Goal: Task Accomplishment & Management: Manage account settings

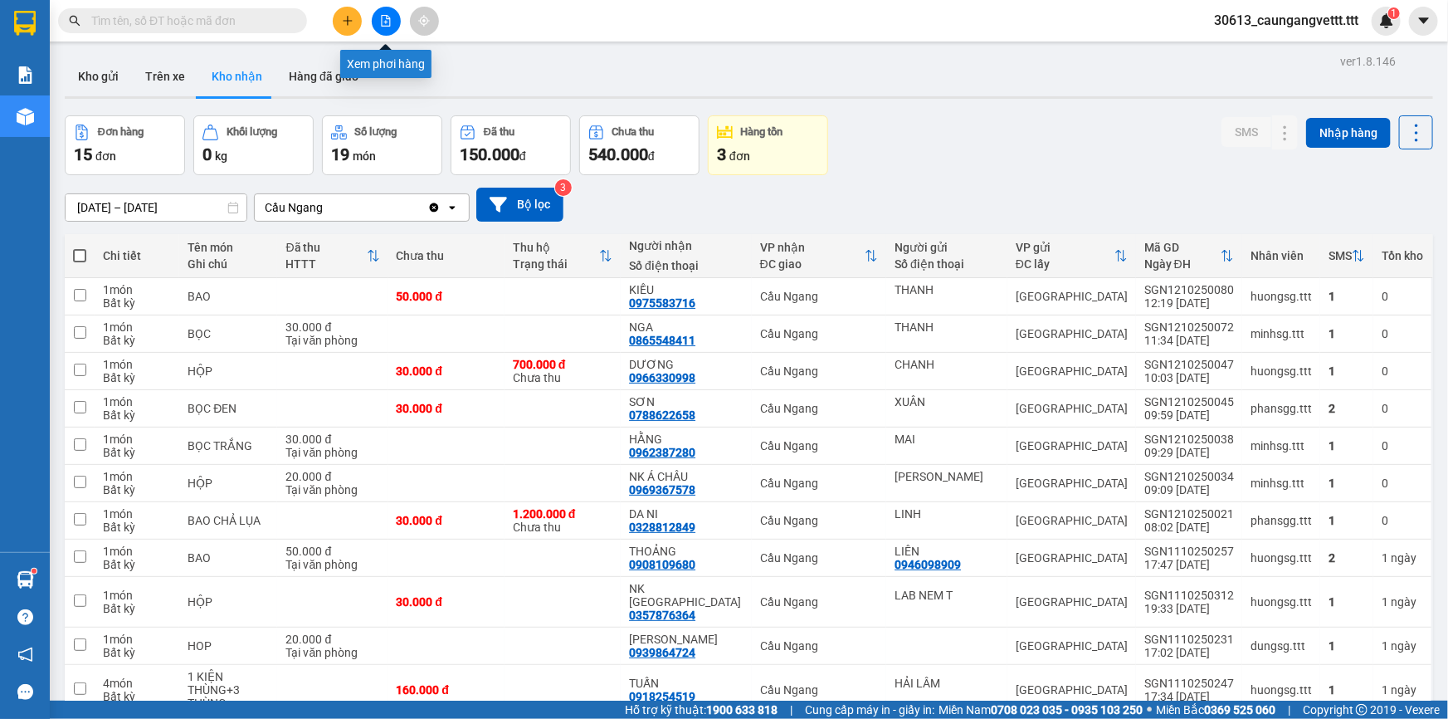
click at [378, 22] on button at bounding box center [386, 21] width 29 height 29
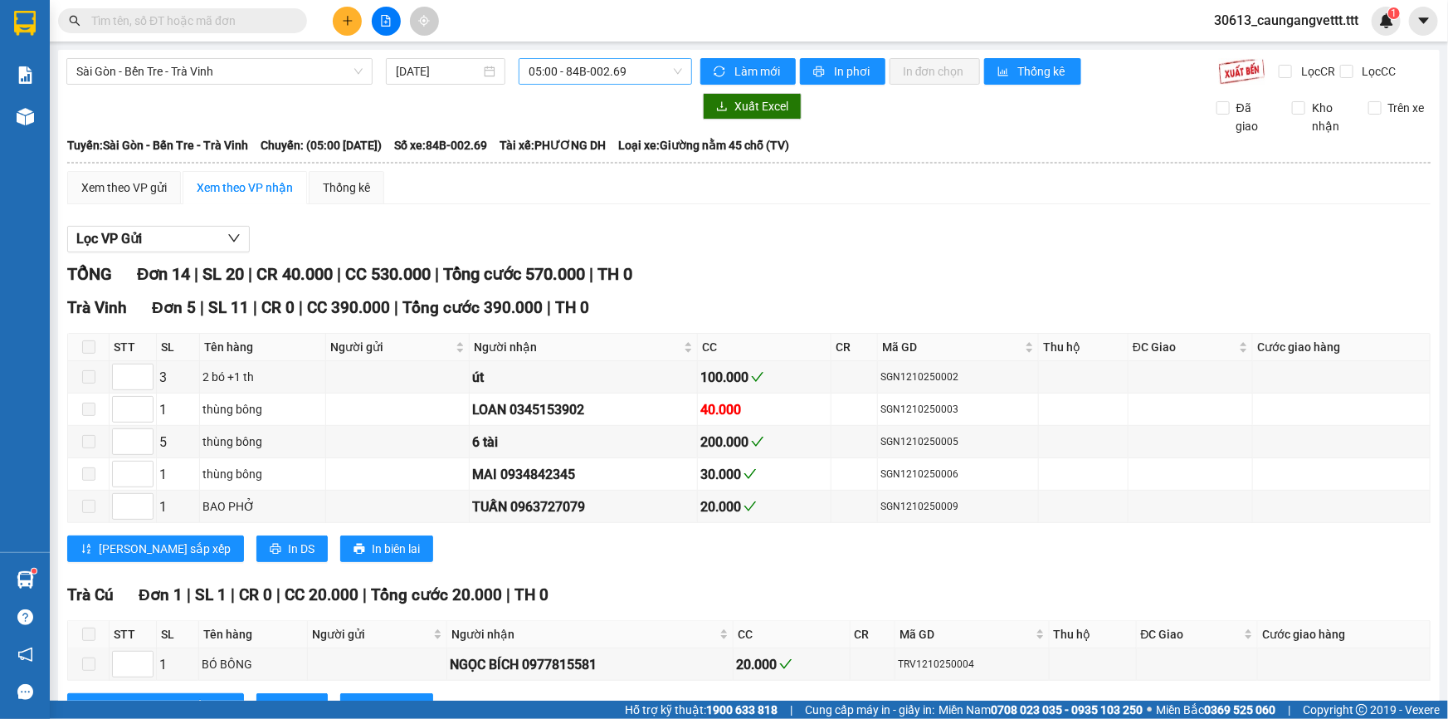
click at [573, 77] on span "05:00 - 84B-002.69" at bounding box center [606, 71] width 154 height 25
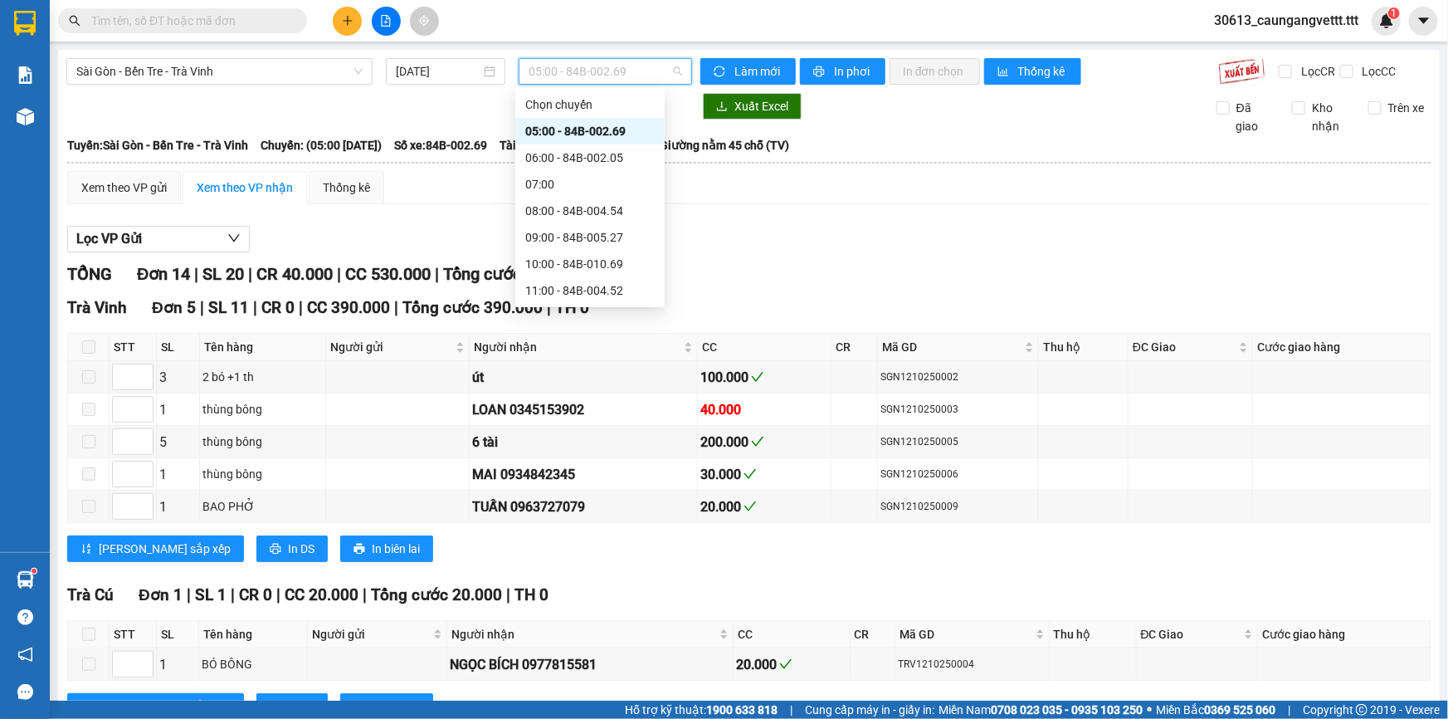
scroll to position [201, 0]
click at [566, 172] on div "14:00 - 84B-002.50" at bounding box center [589, 169] width 129 height 18
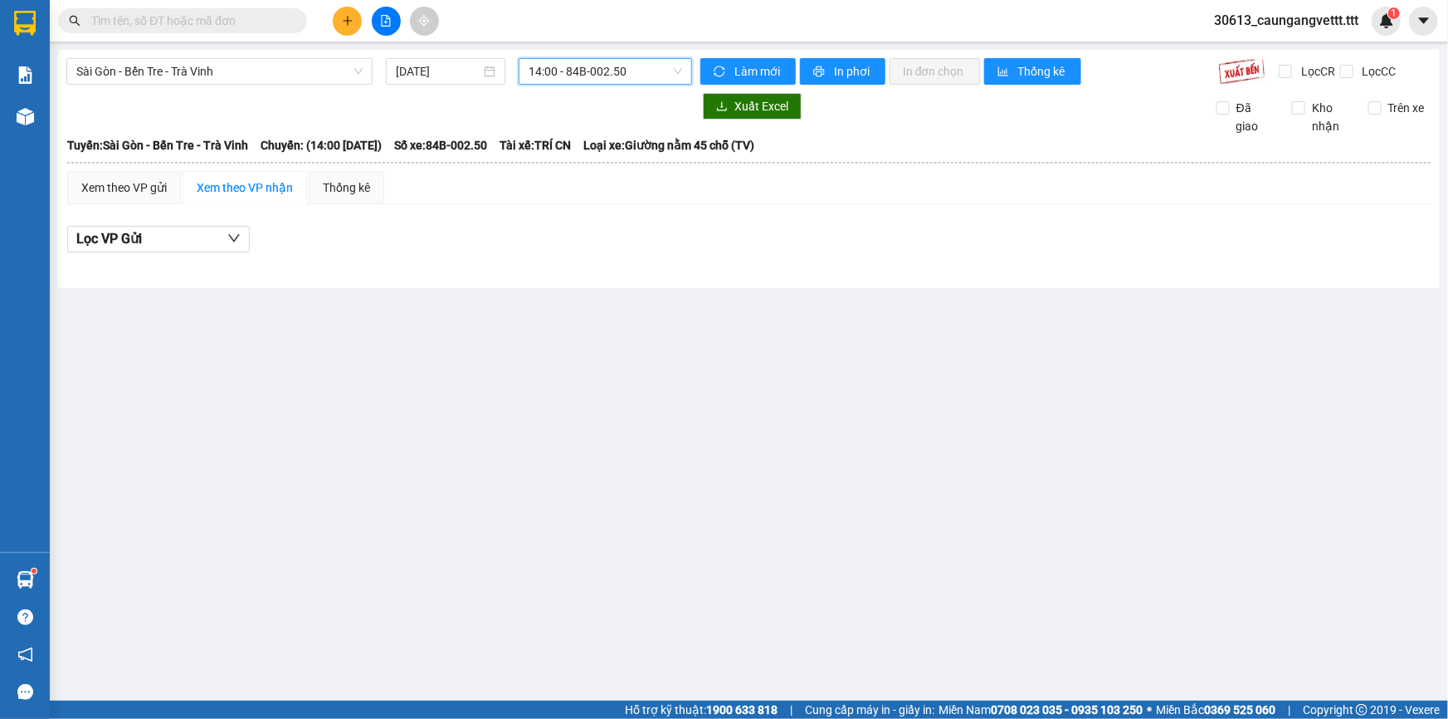
click at [597, 70] on span "14:00 - 84B-002.50" at bounding box center [606, 71] width 154 height 25
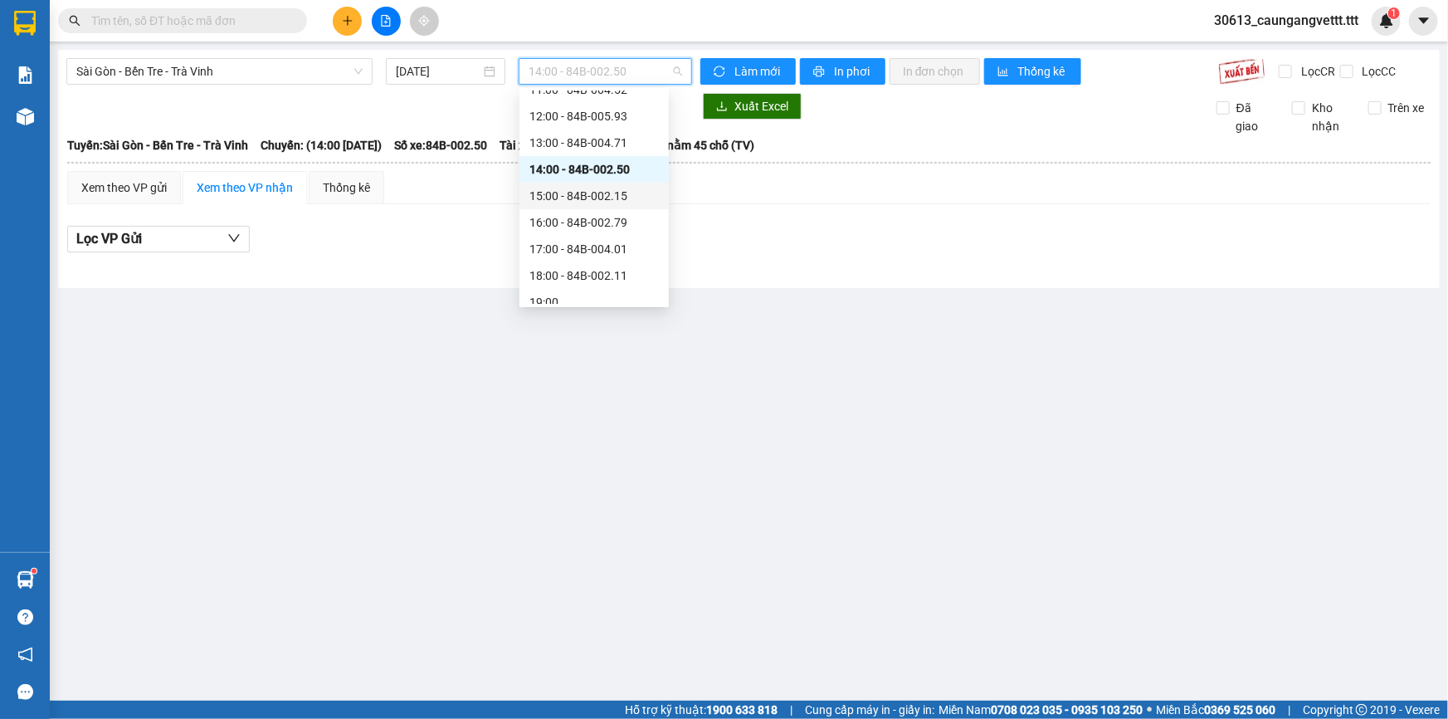
click at [581, 188] on div "15:00 - 84B-002.15" at bounding box center [593, 196] width 129 height 18
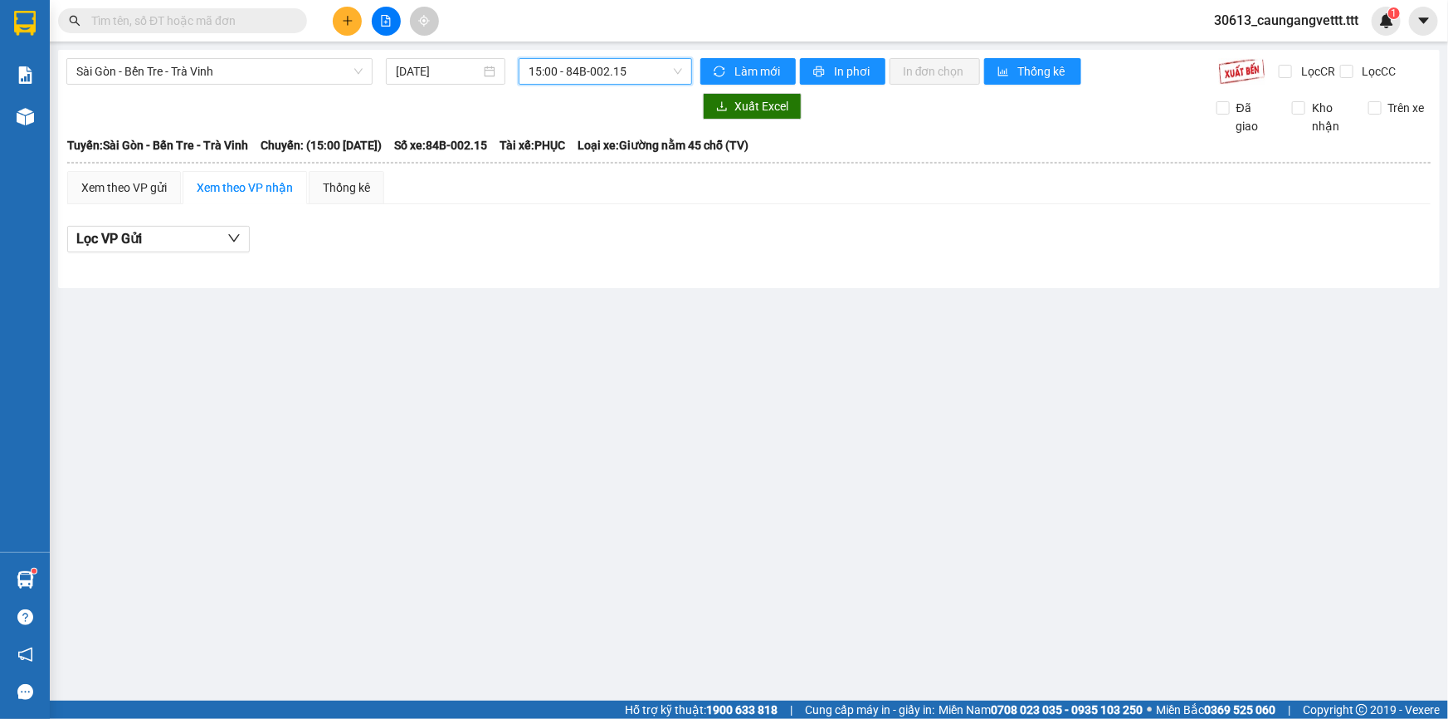
click at [557, 69] on span "15:00 - 84B-002.15" at bounding box center [606, 71] width 154 height 25
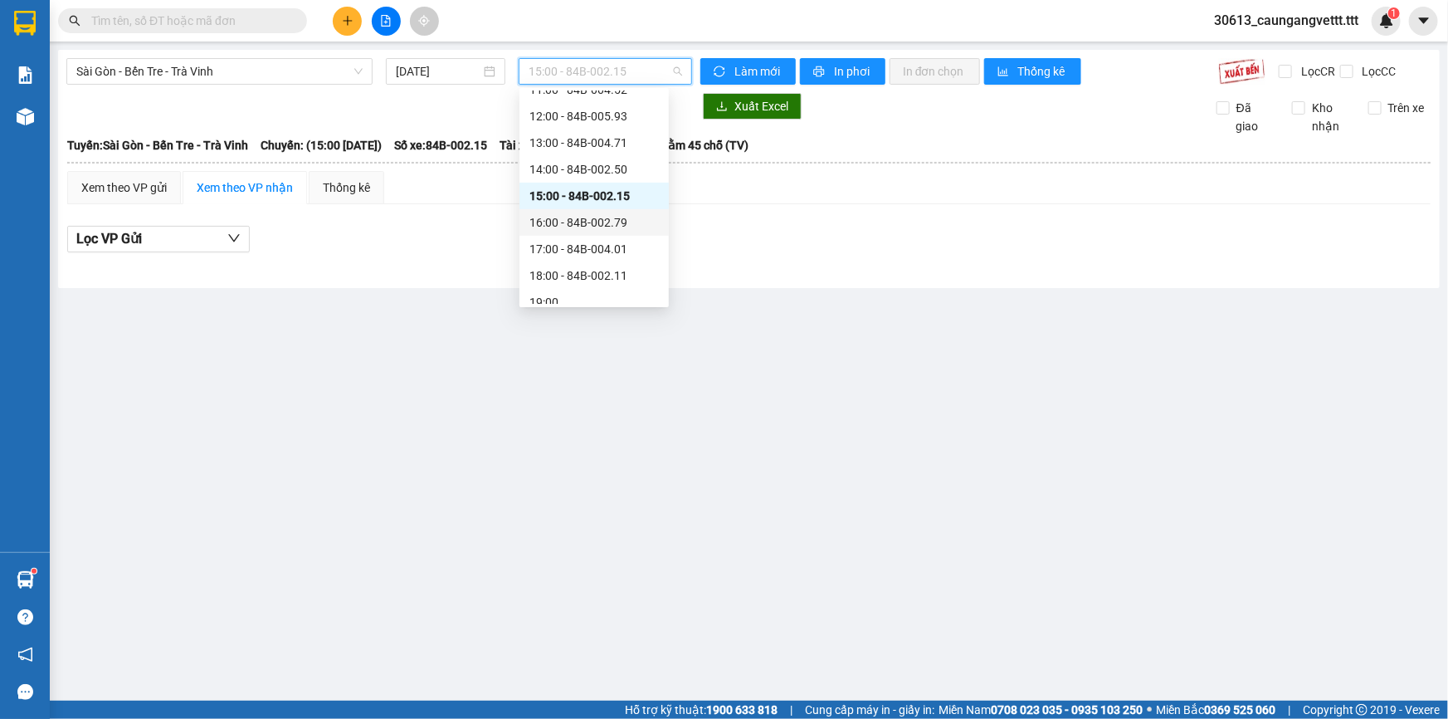
click at [562, 217] on div "16:00 - 84B-002.79" at bounding box center [593, 222] width 129 height 18
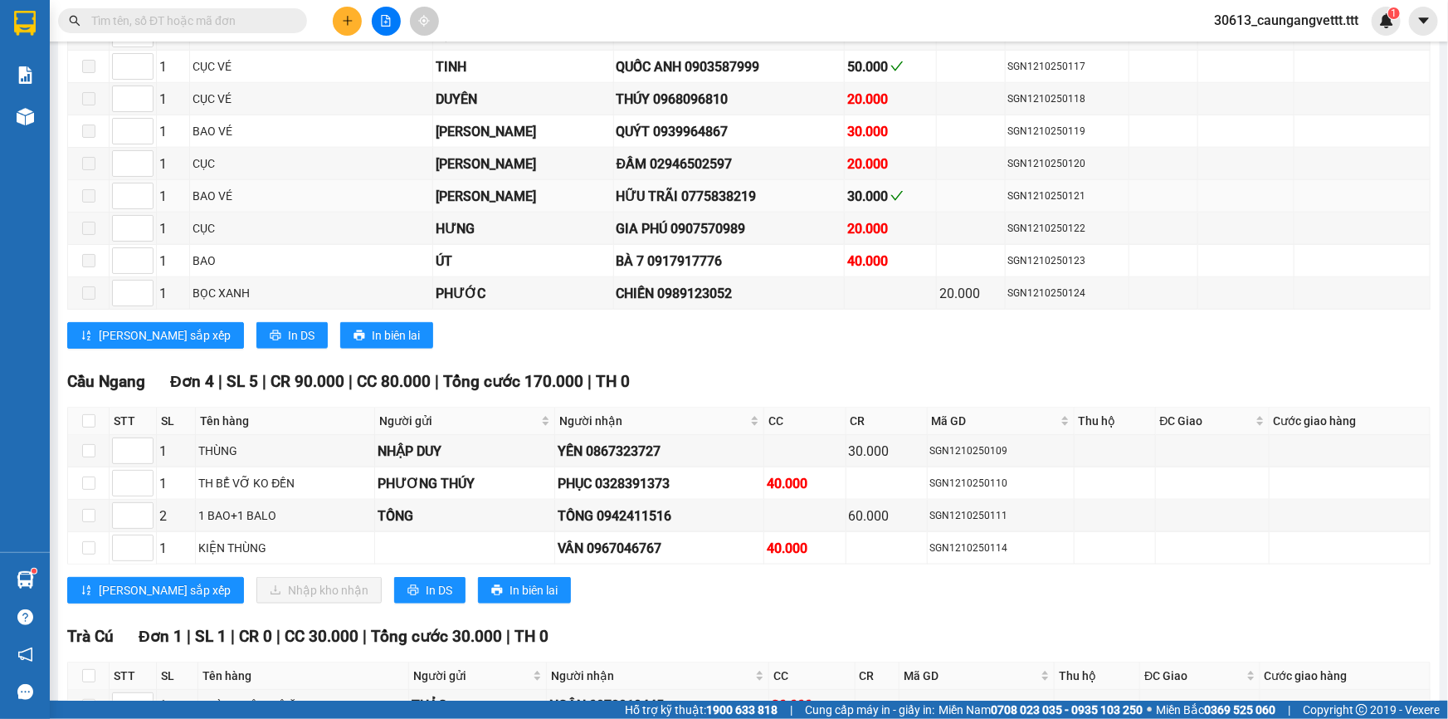
scroll to position [1005, 0]
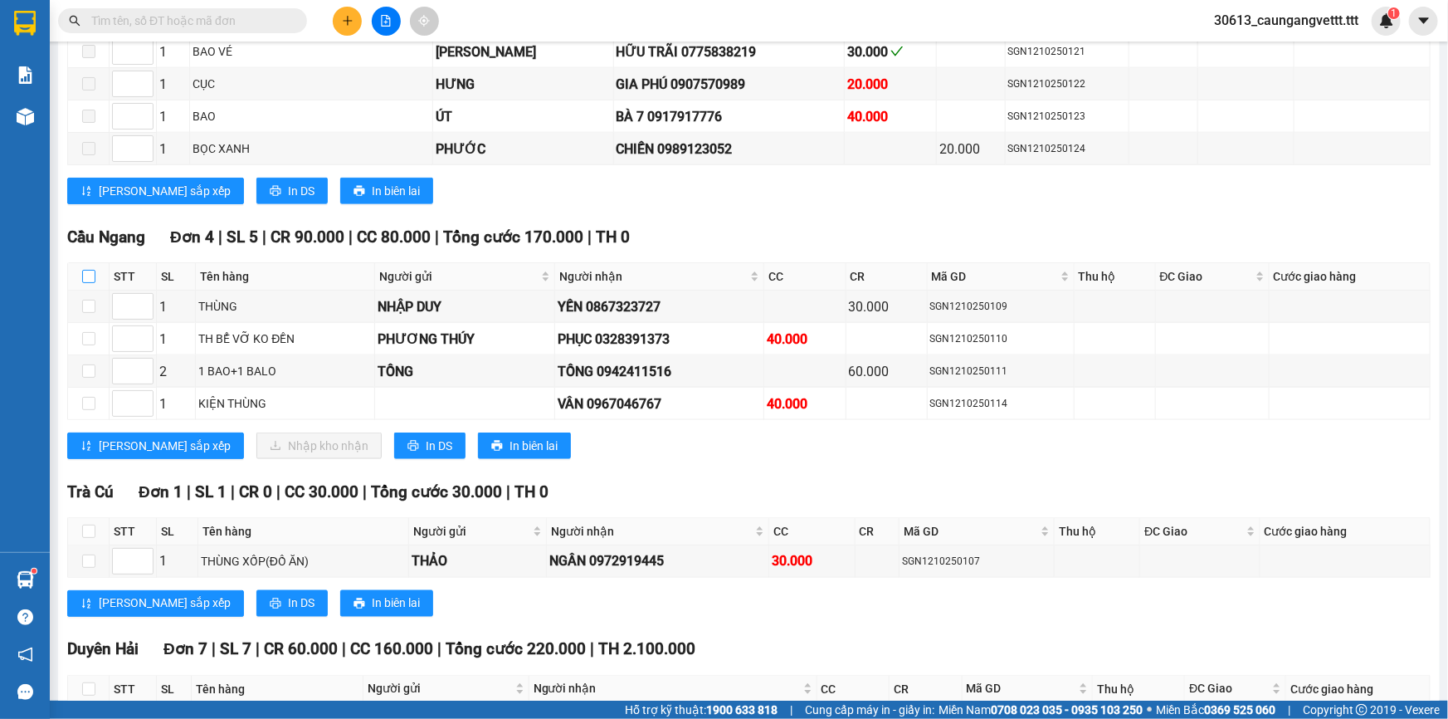
click at [84, 270] on input "checkbox" at bounding box center [88, 276] width 13 height 13
checkbox input "true"
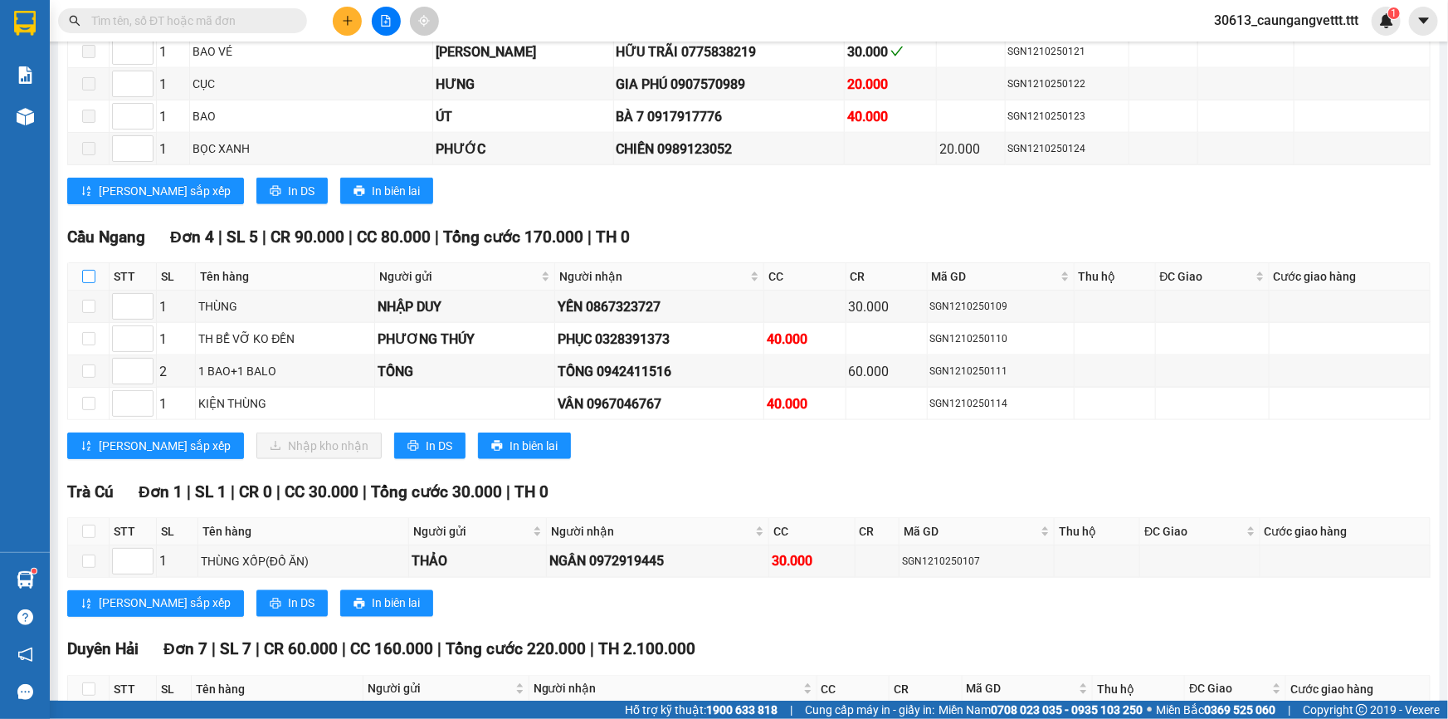
checkbox input "true"
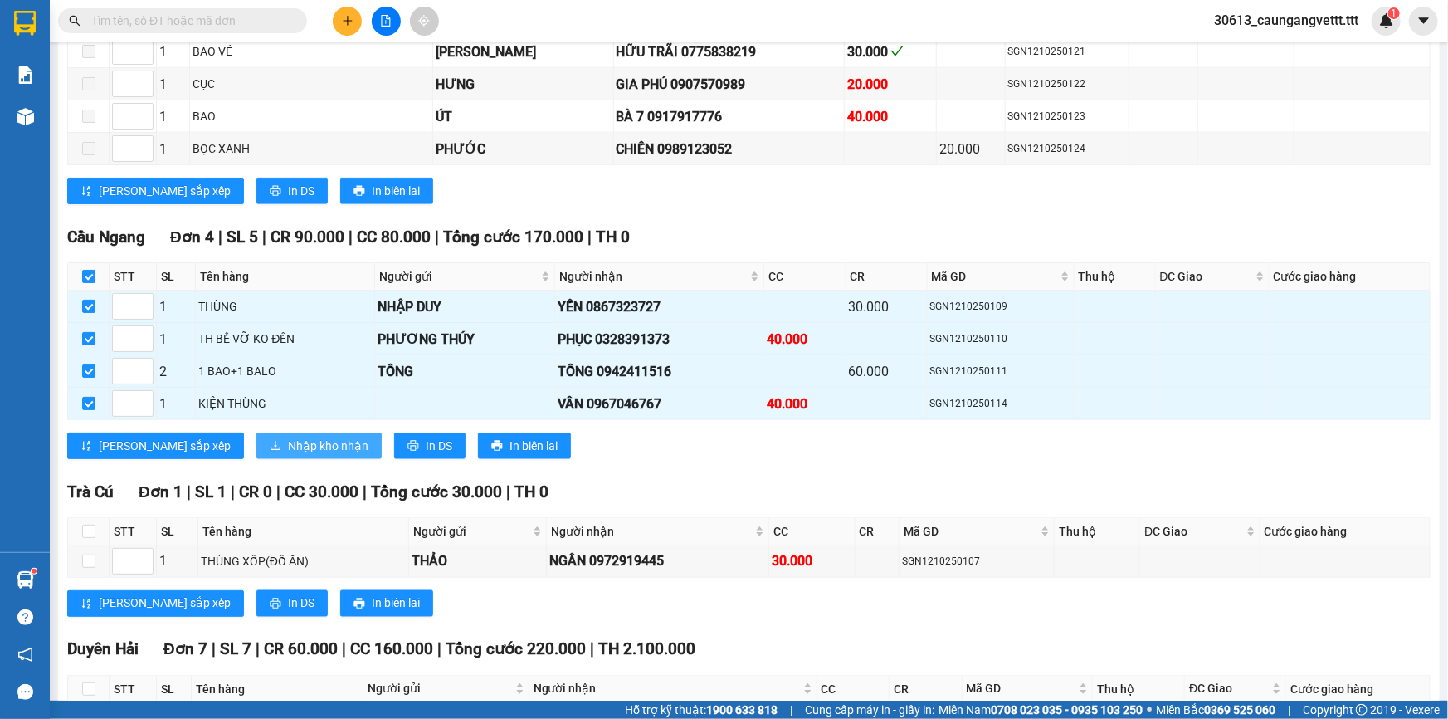
click at [288, 436] on span "Nhập kho nhận" at bounding box center [328, 445] width 80 height 18
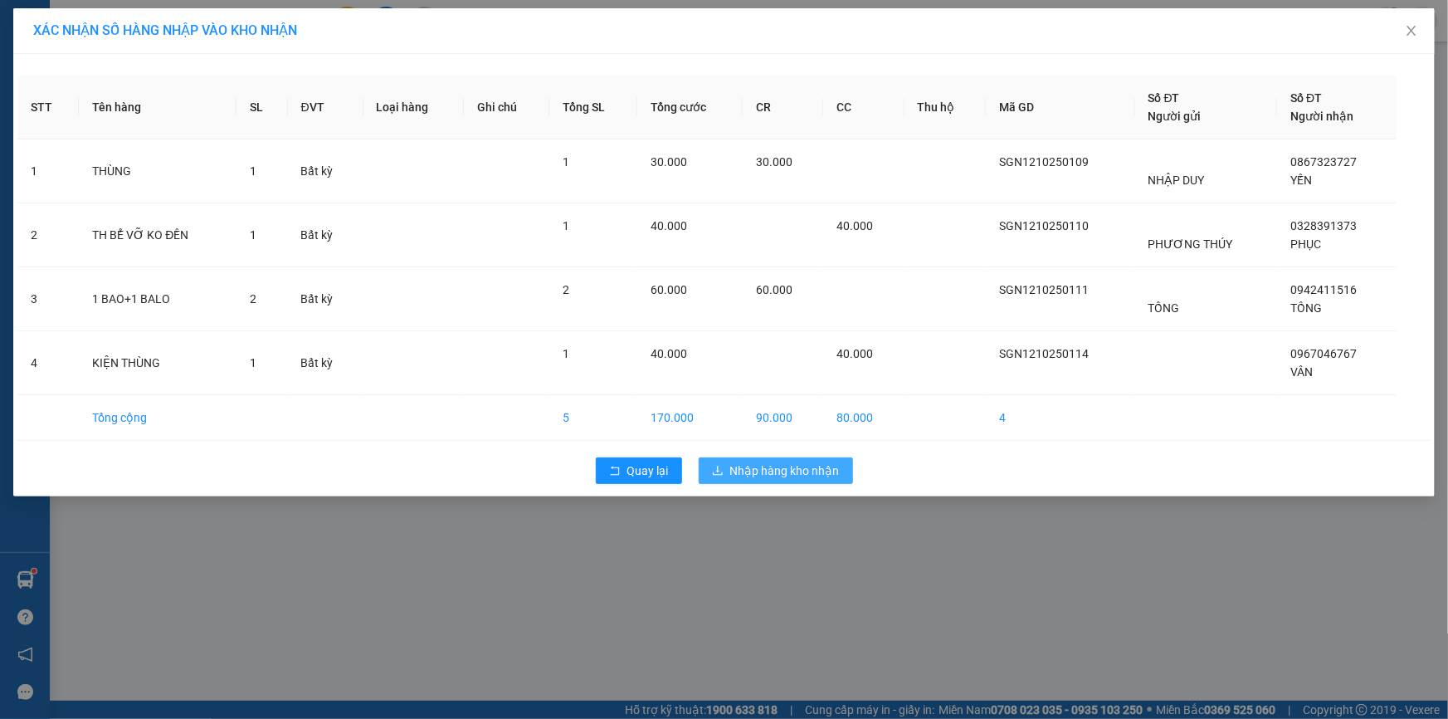
click at [775, 467] on span "Nhập hàng kho nhận" at bounding box center [785, 470] width 110 height 18
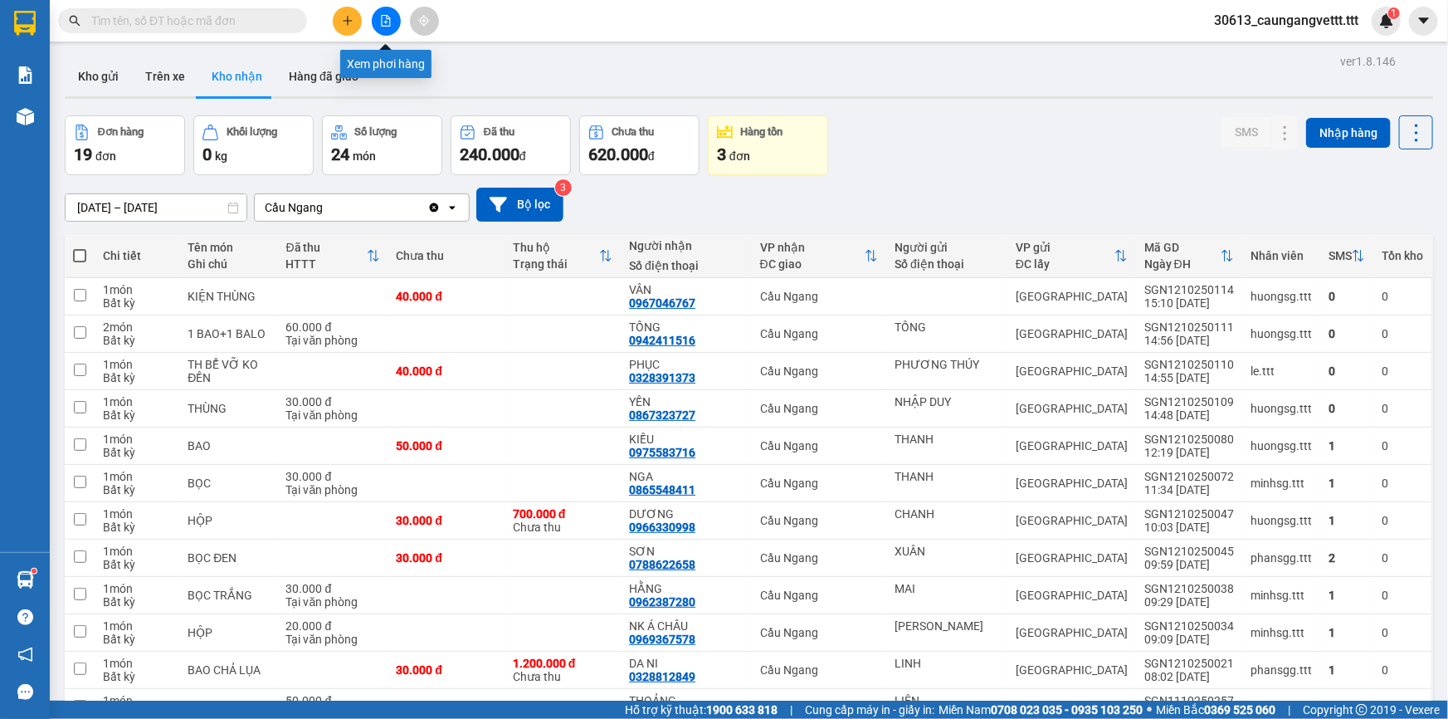
click at [386, 20] on icon "file-add" at bounding box center [386, 21] width 9 height 12
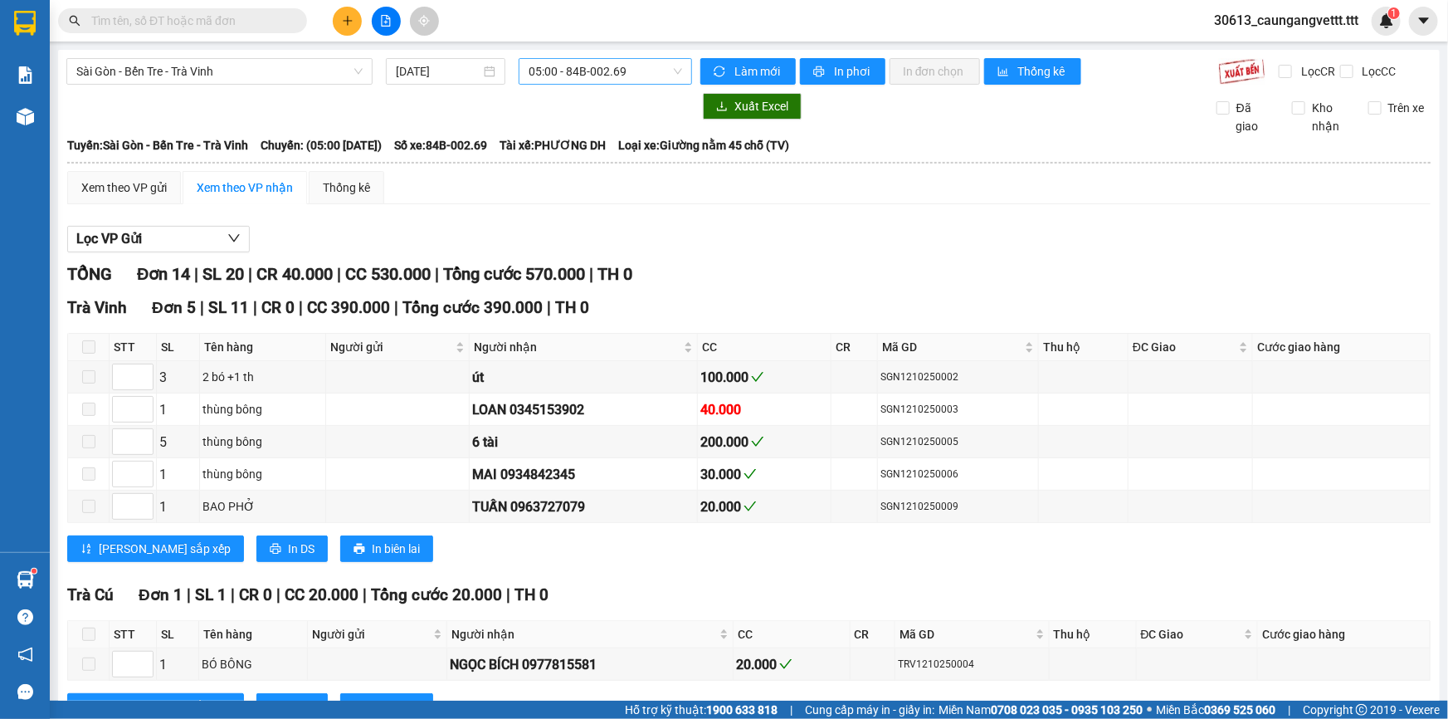
click at [582, 71] on span "05:00 - 84B-002.69" at bounding box center [606, 71] width 154 height 25
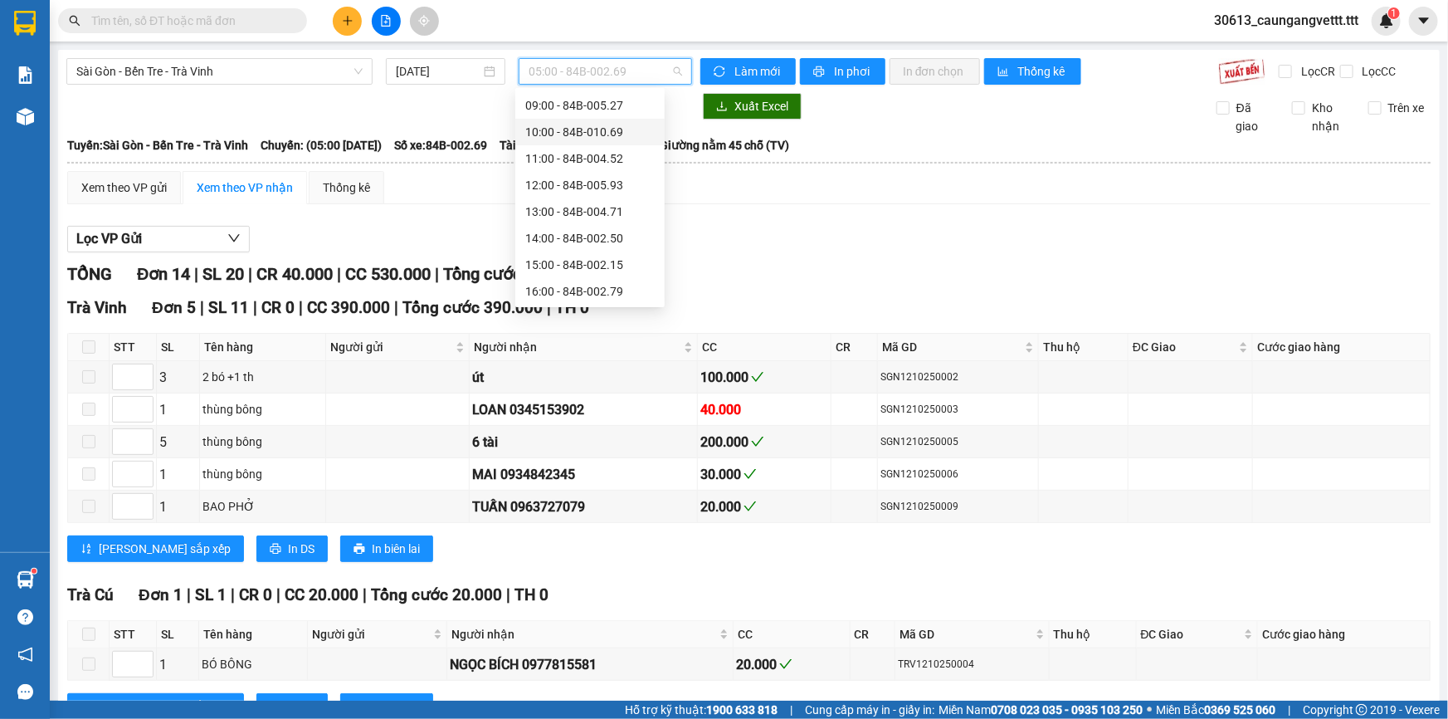
scroll to position [266, 0]
click at [573, 285] on div "22:00 - 84B-003.99" at bounding box center [589, 290] width 129 height 18
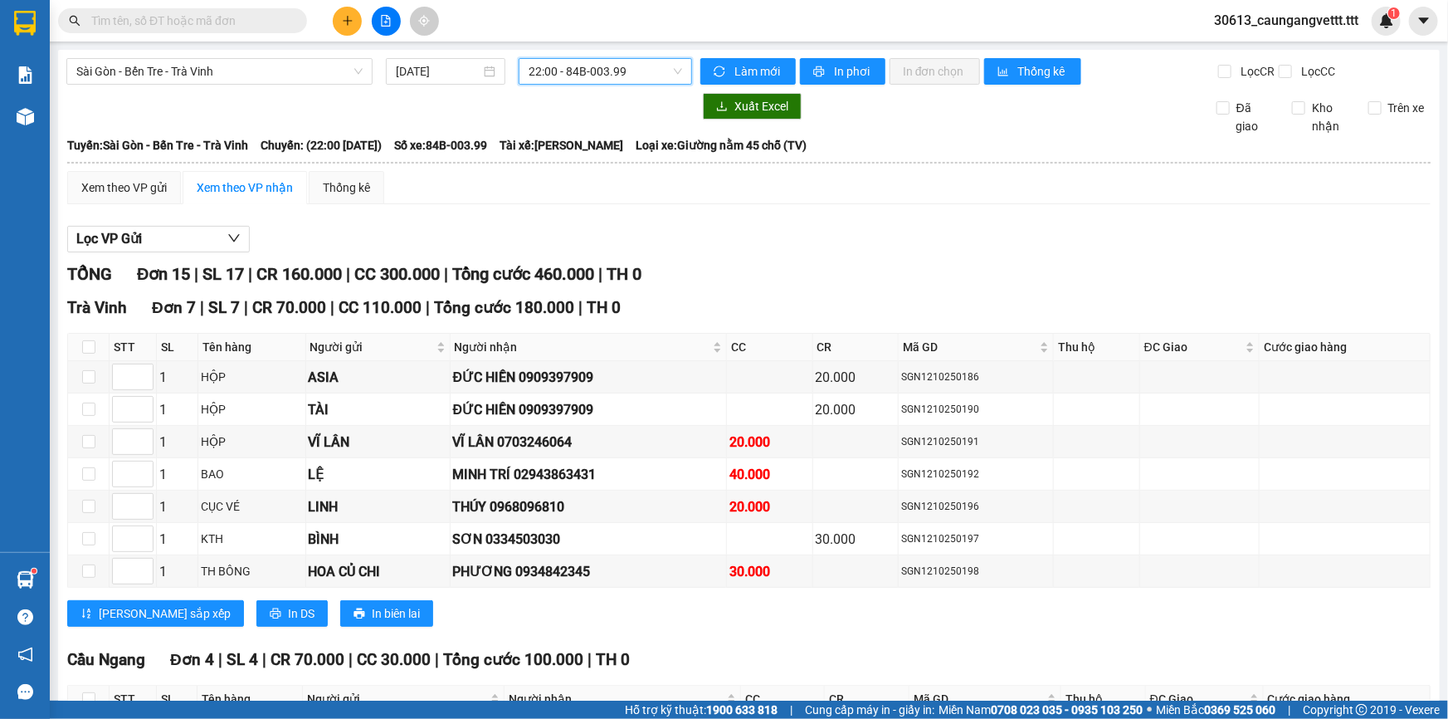
click at [633, 71] on span "22:00 - 84B-003.99" at bounding box center [606, 71] width 154 height 25
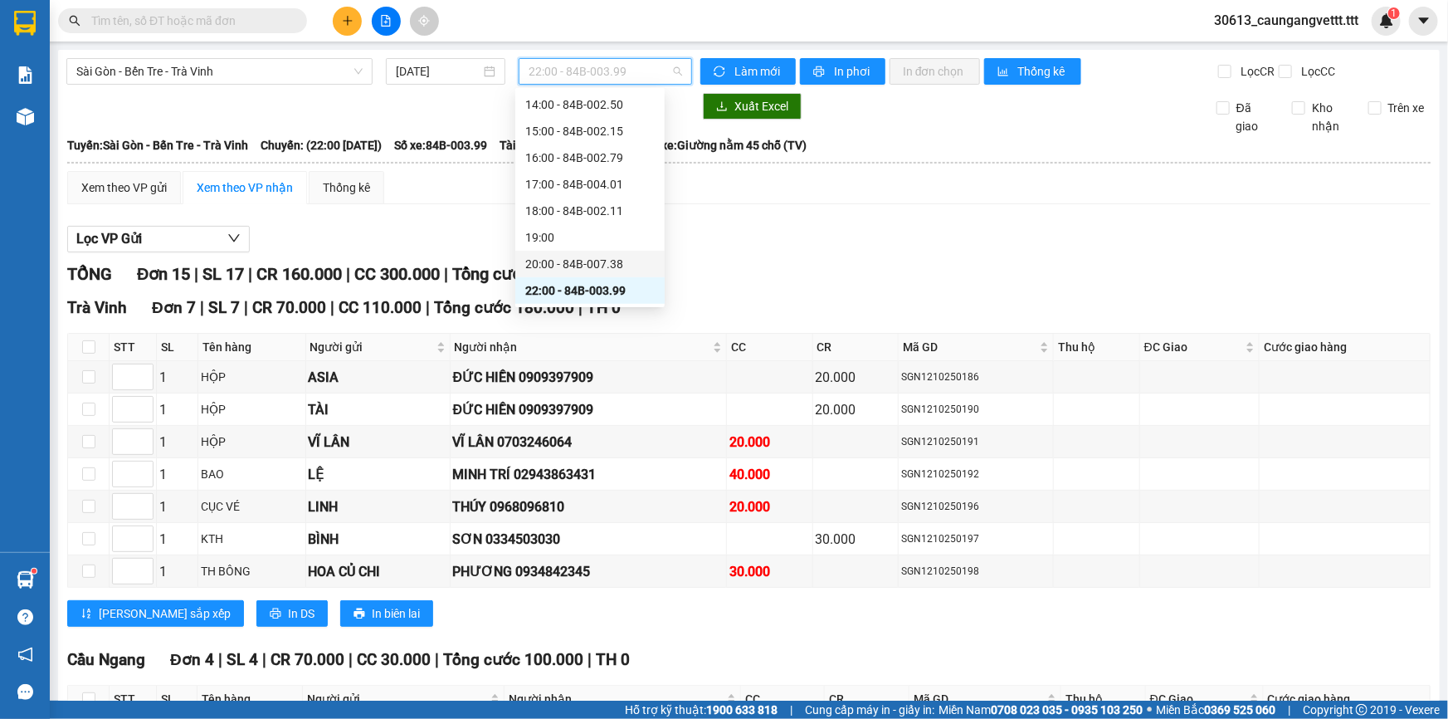
click at [582, 268] on div "20:00 - 84B-007.38" at bounding box center [589, 264] width 129 height 18
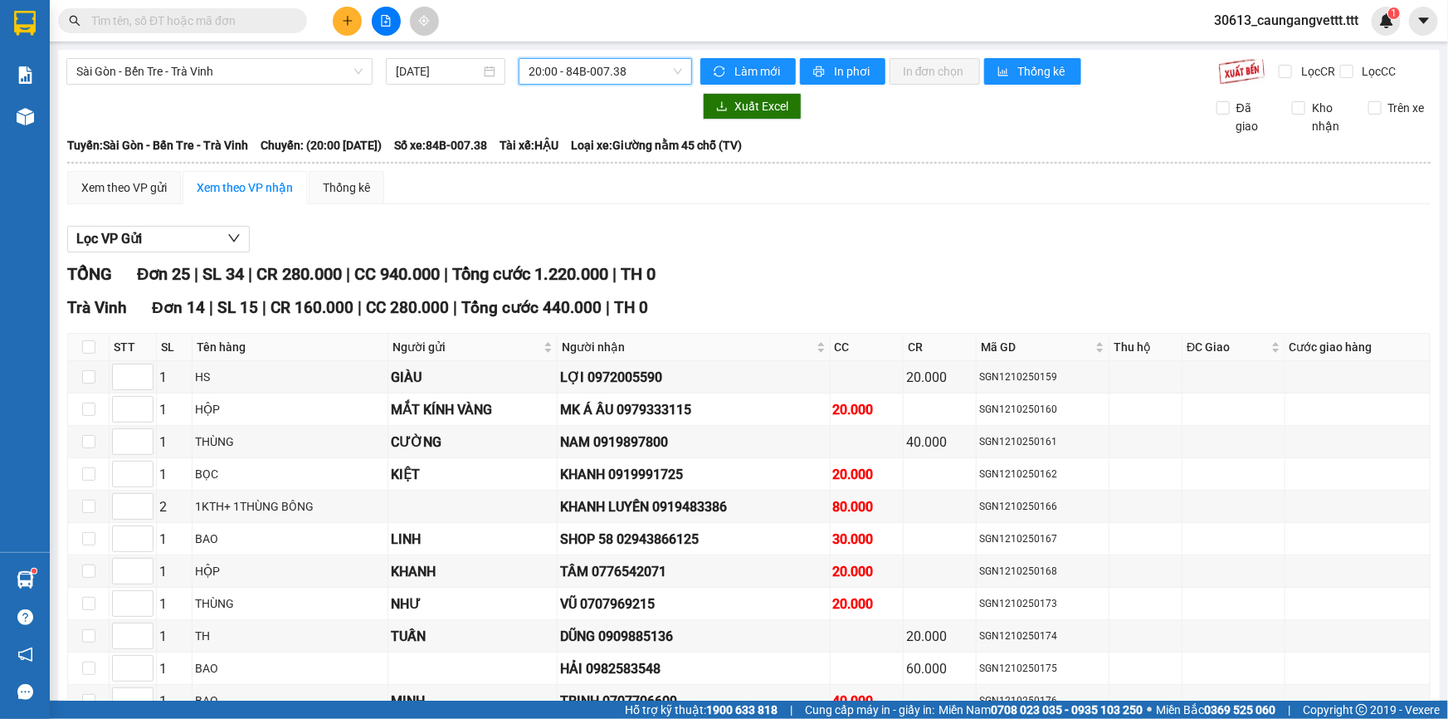
click at [594, 71] on span "20:00 - 84B-007.38" at bounding box center [606, 71] width 154 height 25
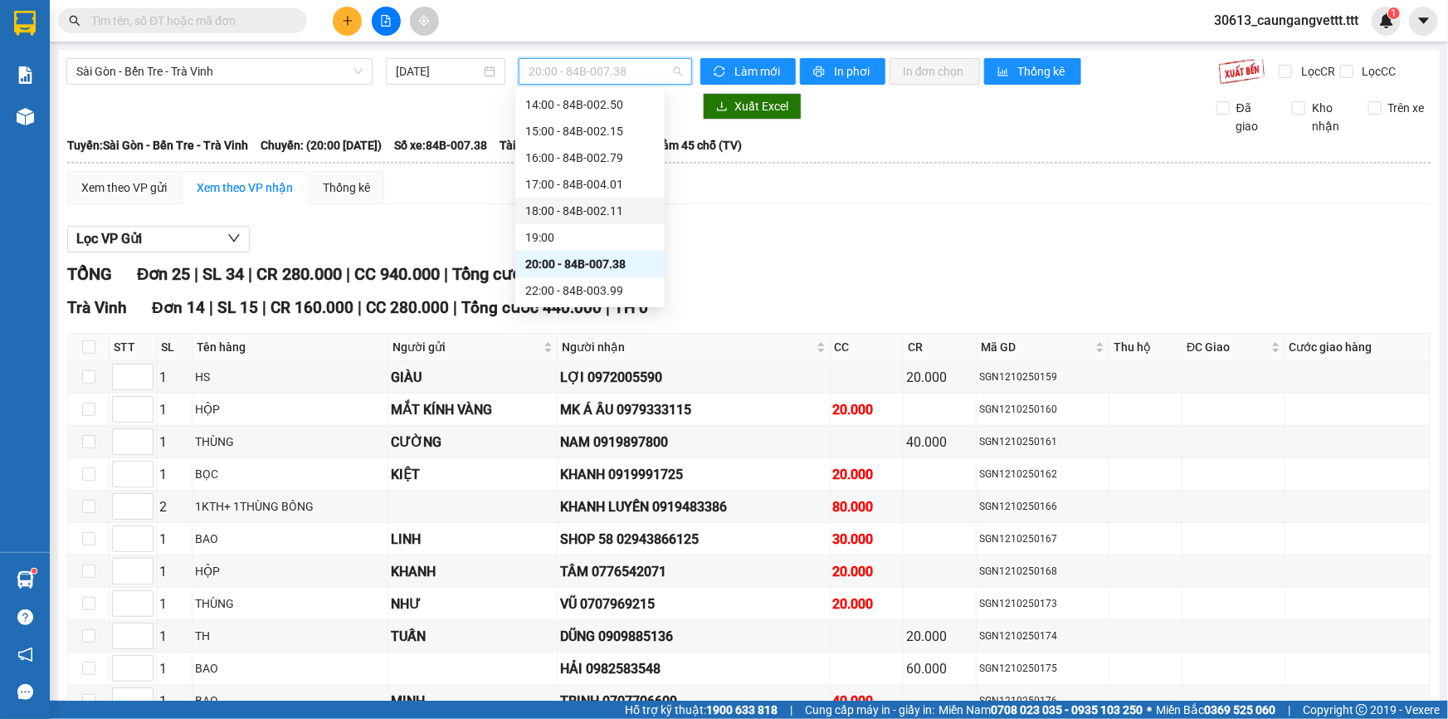
click at [567, 211] on div "18:00 - 84B-002.11" at bounding box center [589, 211] width 129 height 18
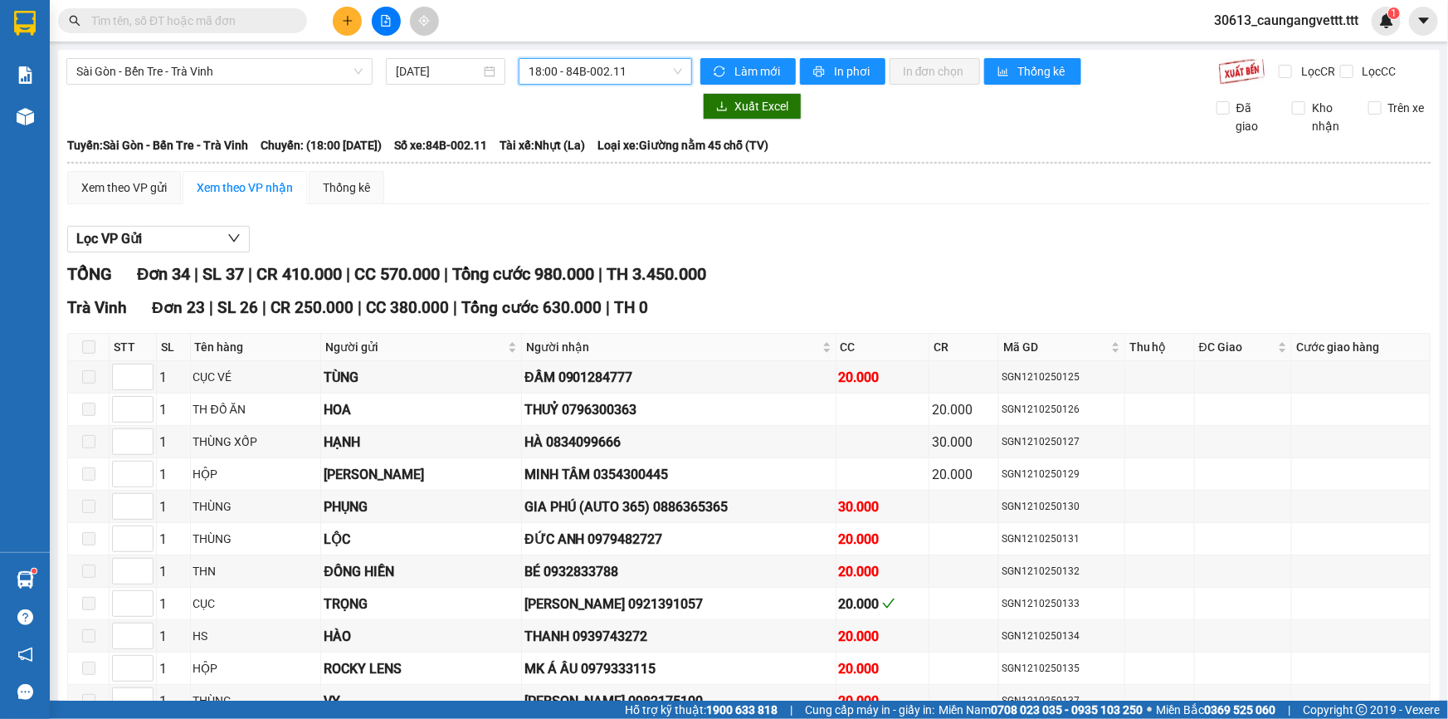
click at [615, 72] on span "18:00 - 84B-002.11" at bounding box center [606, 71] width 154 height 25
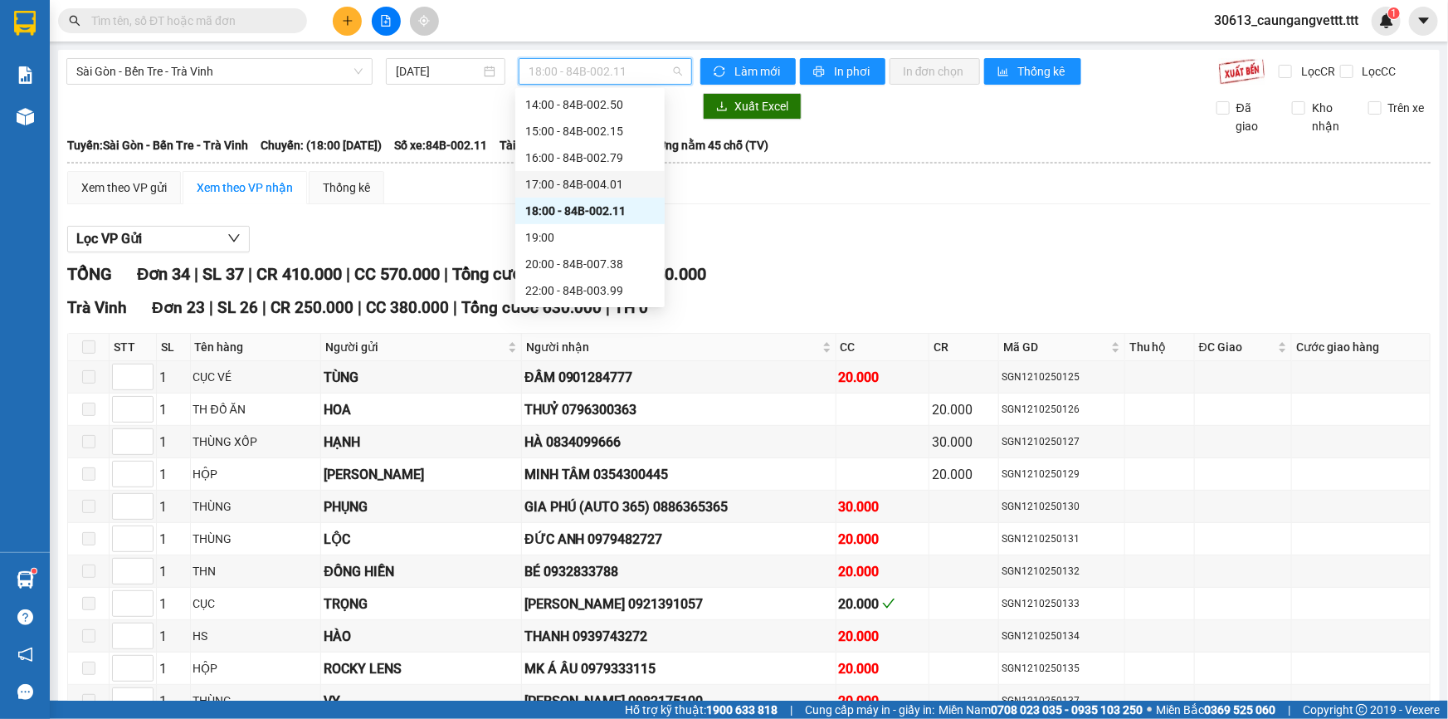
click at [577, 178] on div "17:00 - 84B-004.01" at bounding box center [589, 184] width 129 height 18
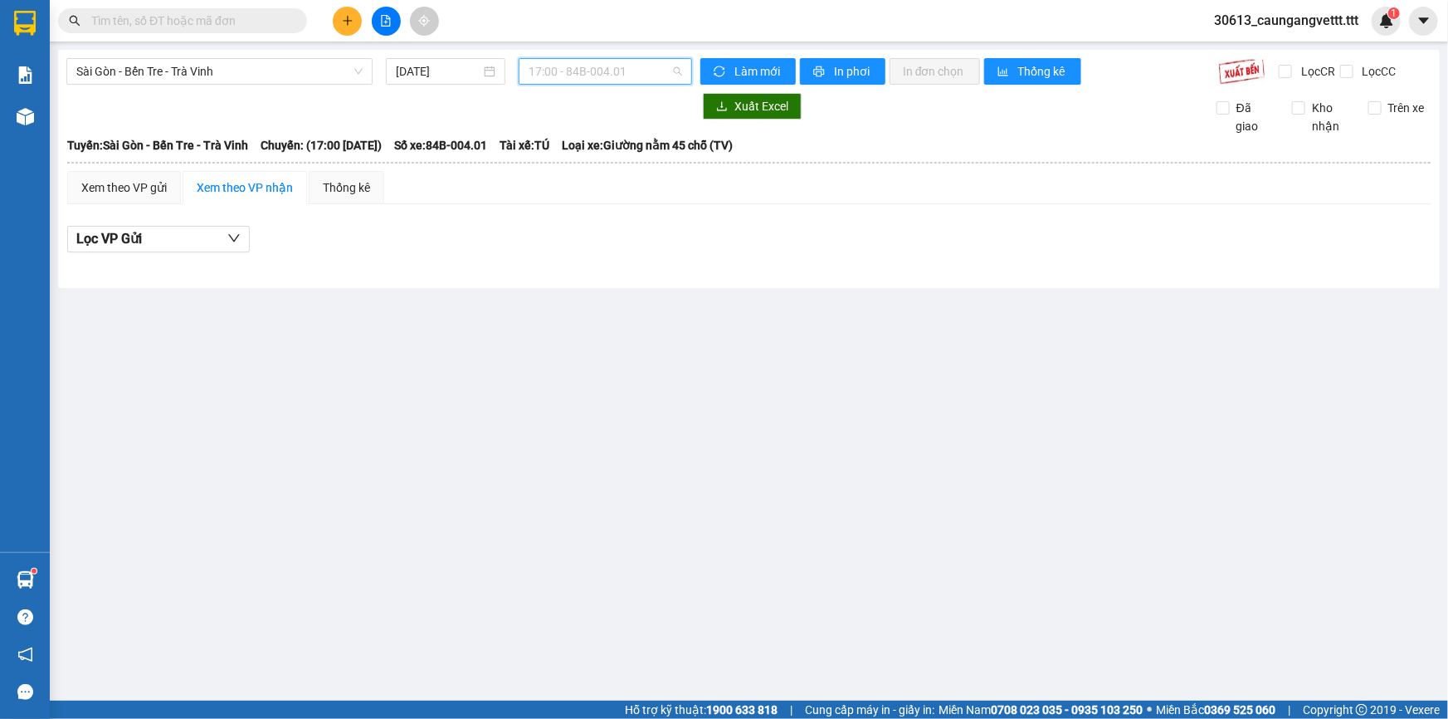
click at [597, 70] on span "17:00 - 84B-004.01" at bounding box center [606, 71] width 154 height 25
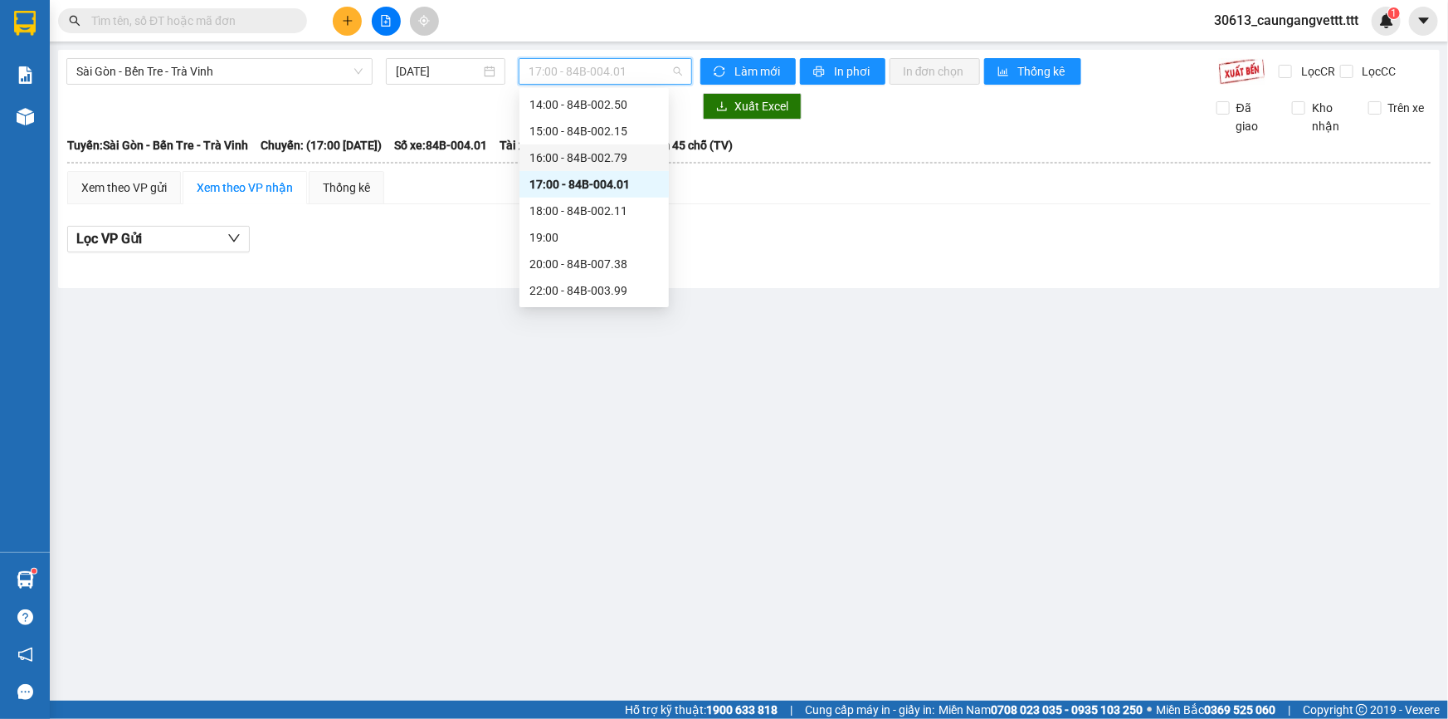
click at [576, 154] on div "16:00 - 84B-002.79" at bounding box center [593, 158] width 129 height 18
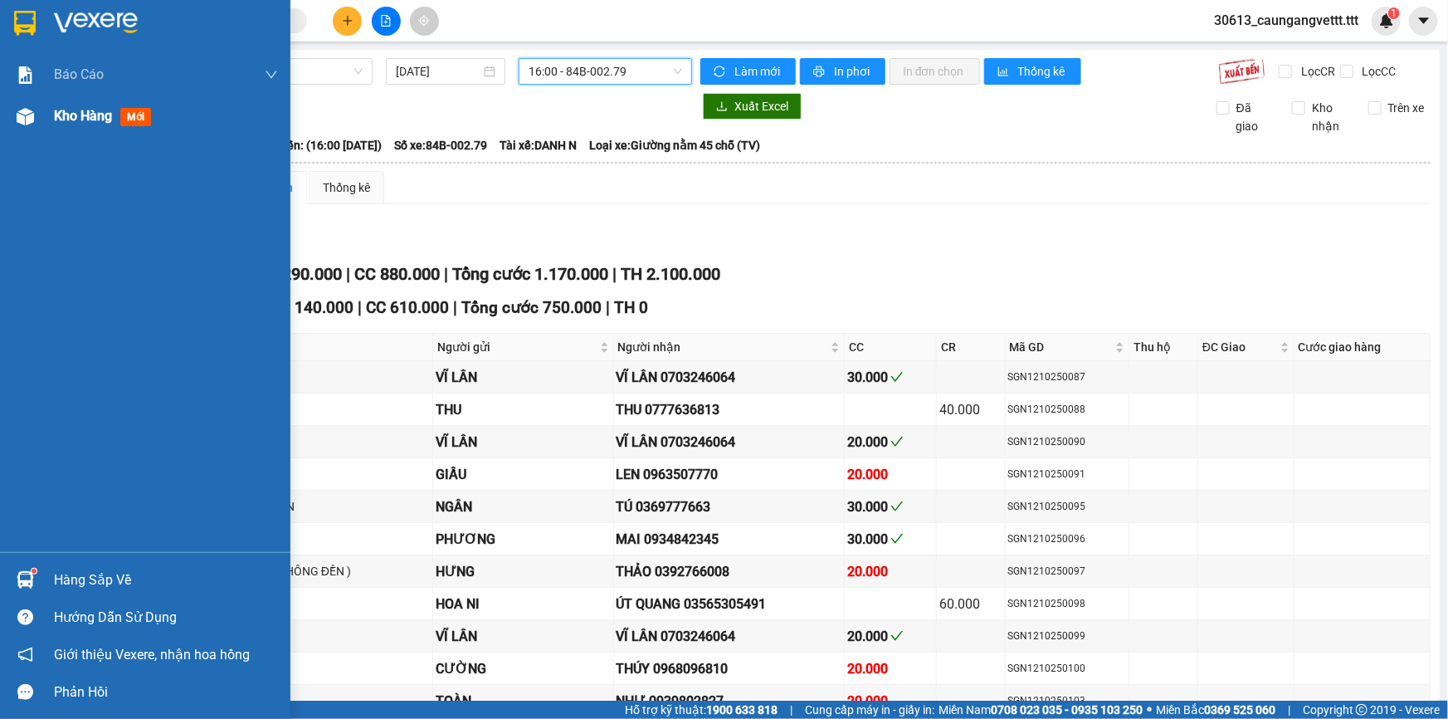
click at [77, 116] on span "Kho hàng" at bounding box center [83, 116] width 58 height 16
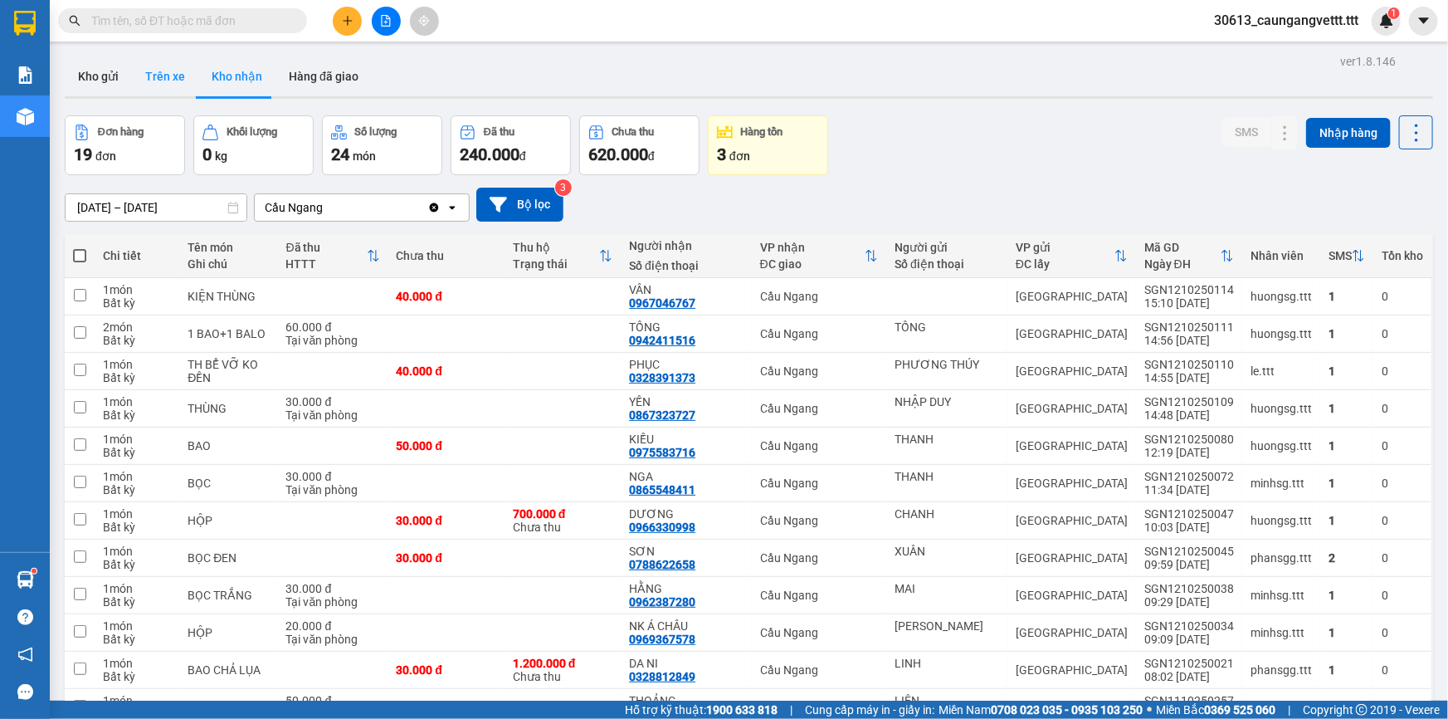
click at [163, 76] on button "Trên xe" at bounding box center [165, 76] width 66 height 40
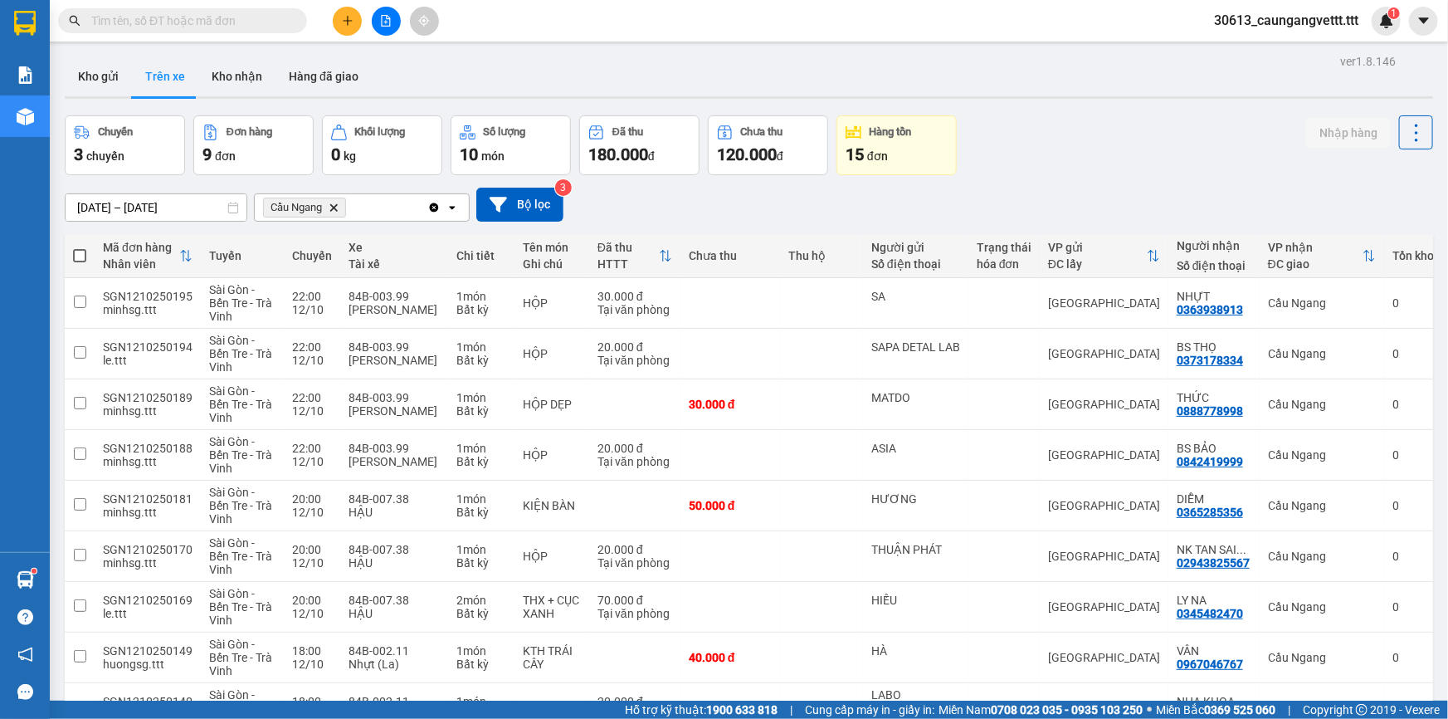
click at [172, 17] on input "text" at bounding box center [189, 21] width 196 height 18
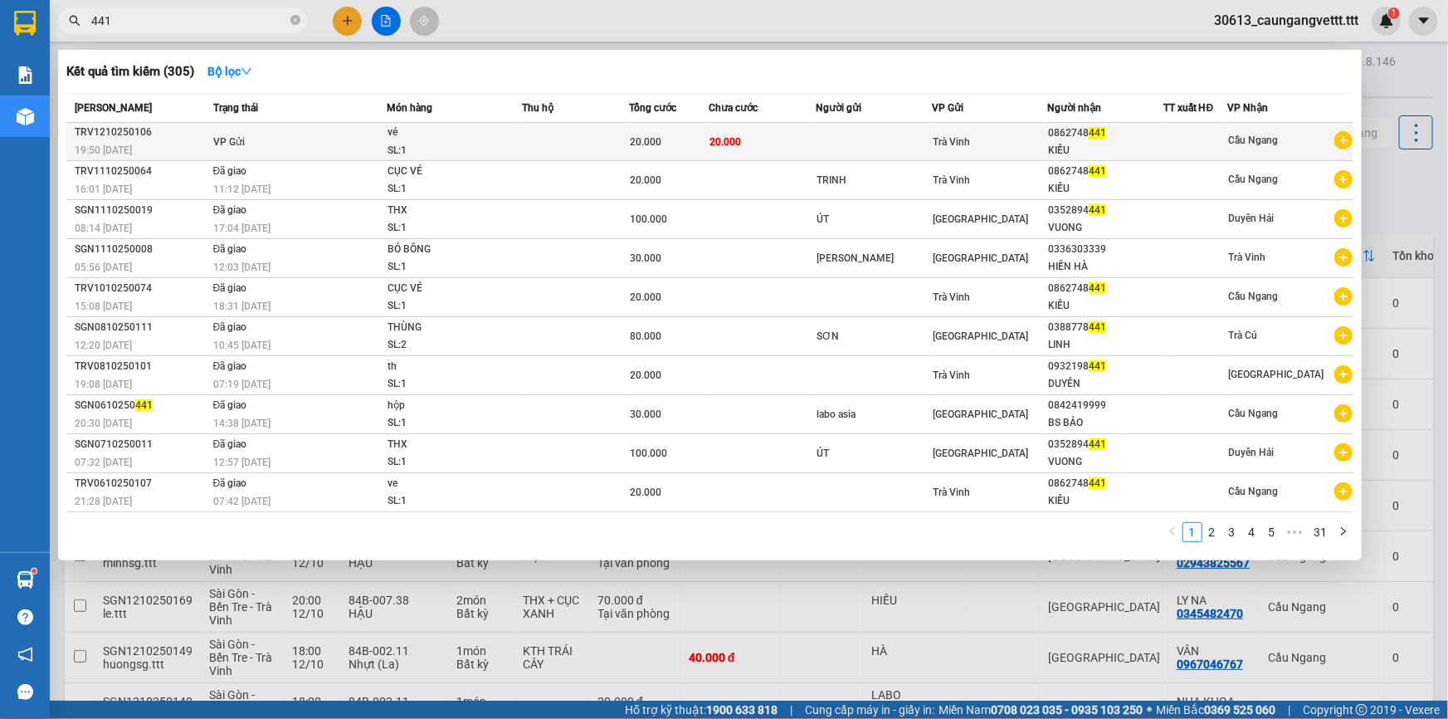
type input "441"
click at [1150, 138] on div "0862748 441" at bounding box center [1105, 132] width 114 height 17
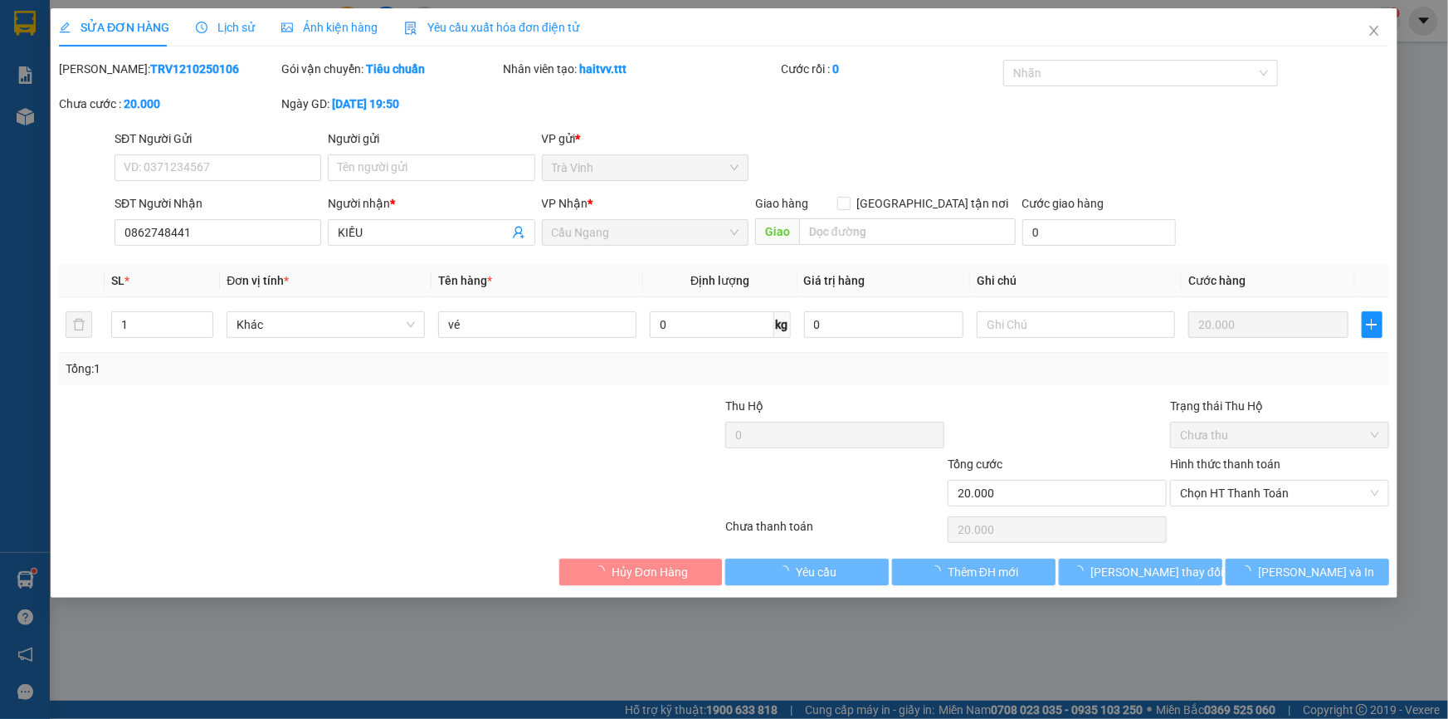
type input "0862748441"
type input "KIỀU"
type input "20.000"
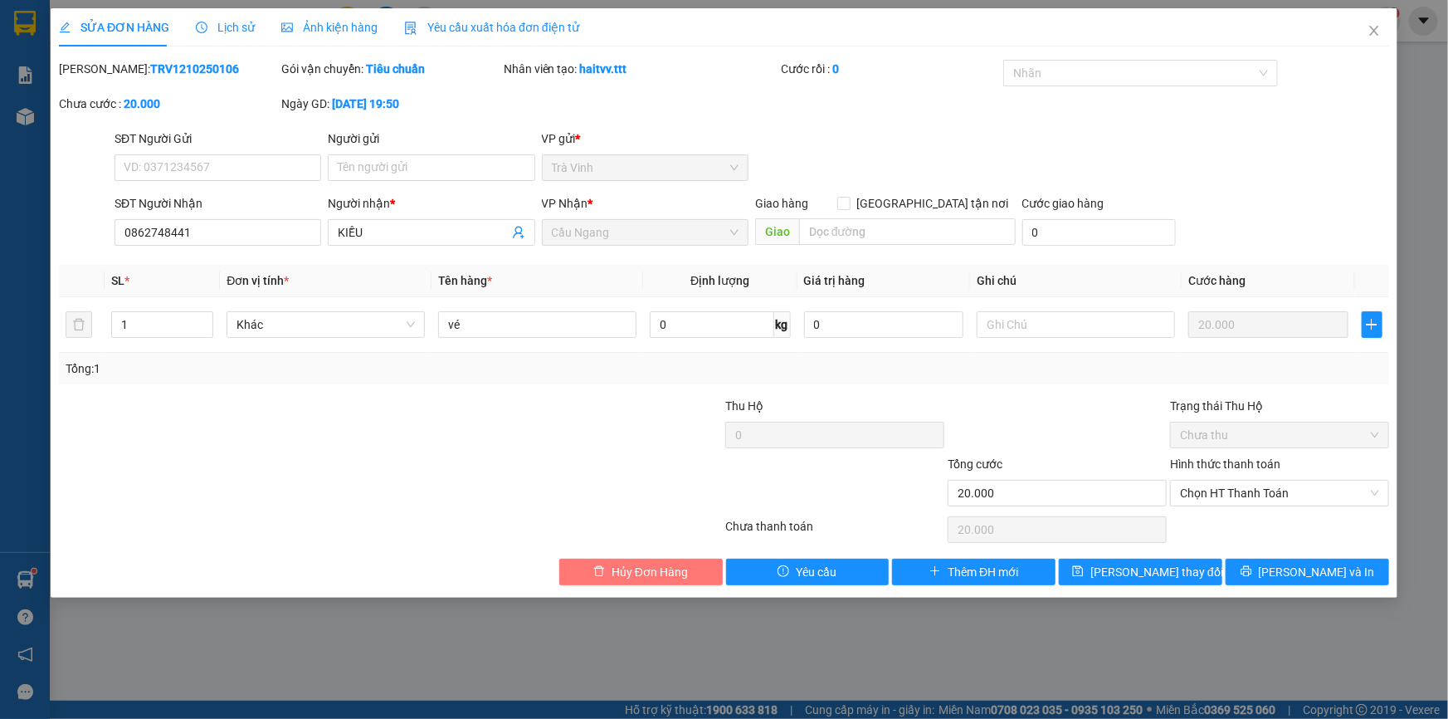
click at [666, 577] on span "Hủy Đơn Hàng" at bounding box center [650, 572] width 76 height 18
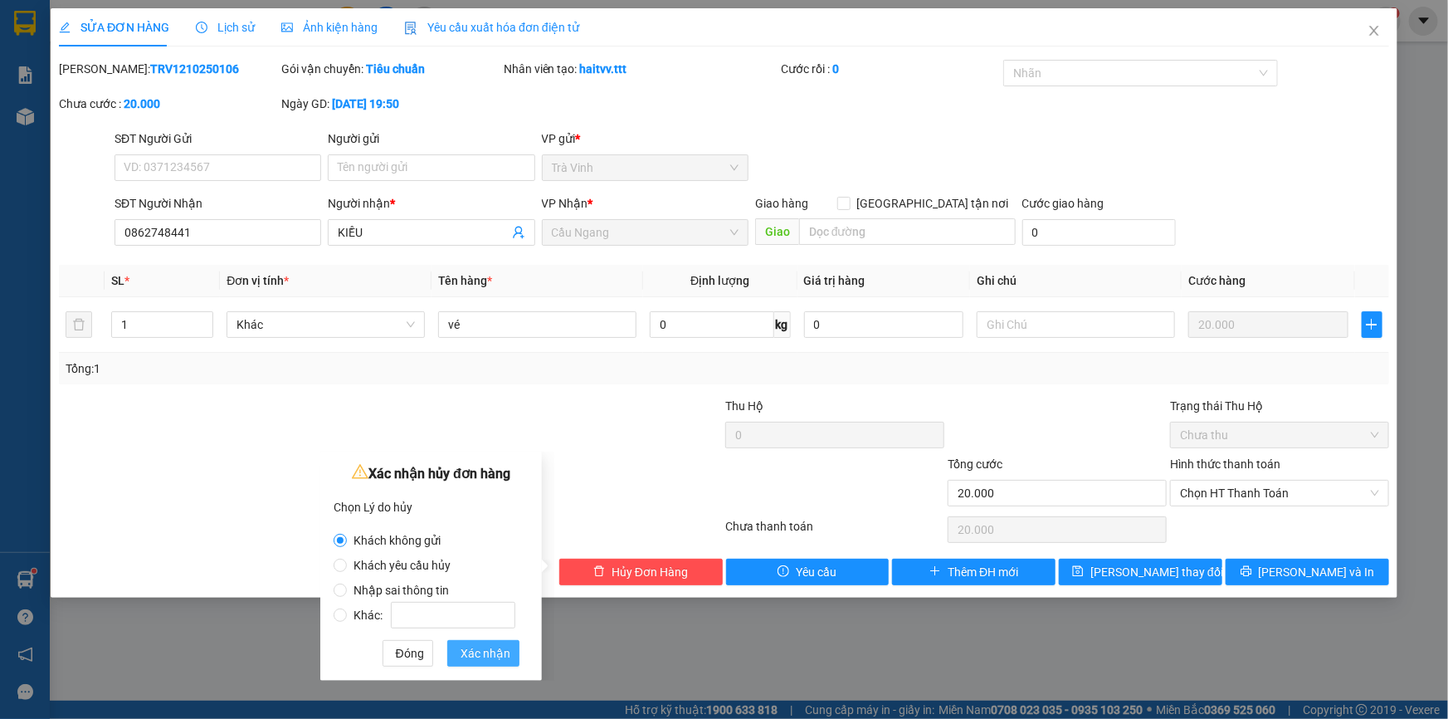
click at [479, 647] on span "Xác nhận" at bounding box center [486, 653] width 50 height 18
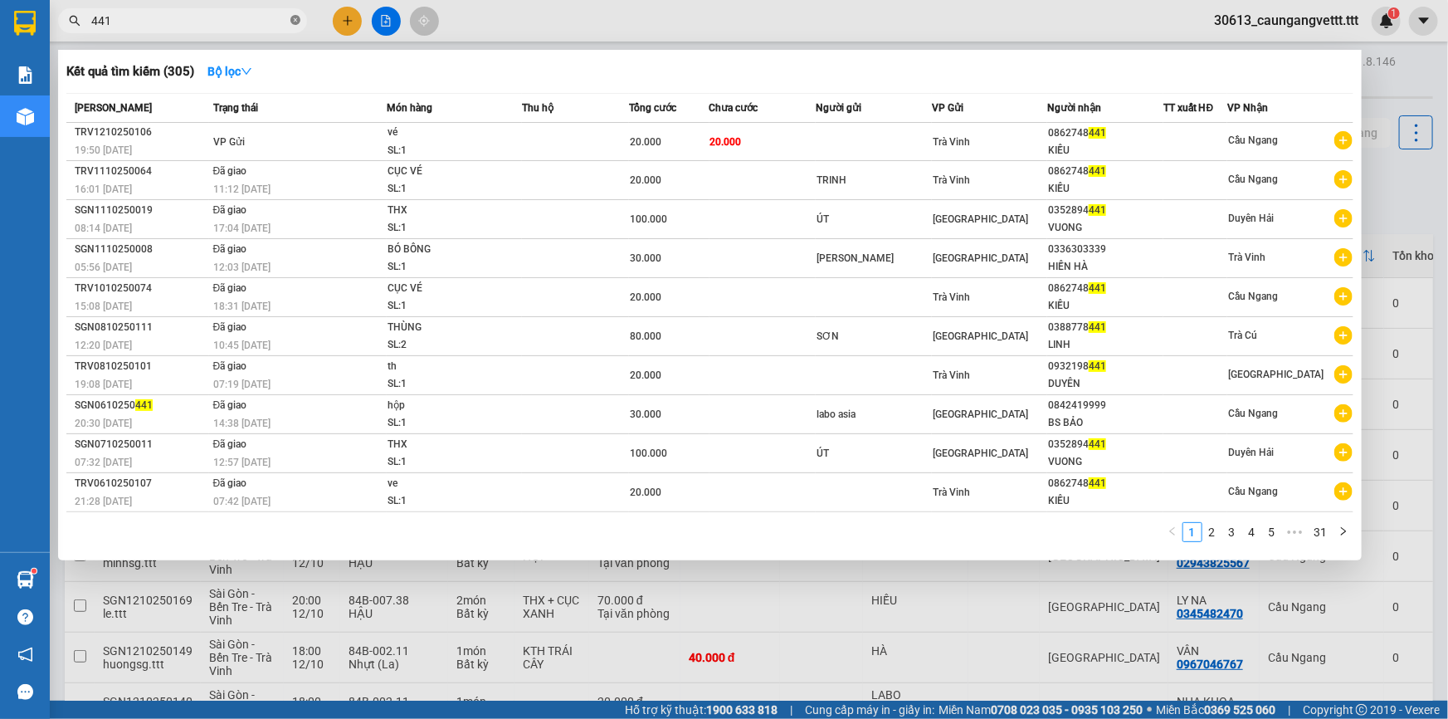
click at [294, 17] on icon "close-circle" at bounding box center [295, 20] width 10 height 10
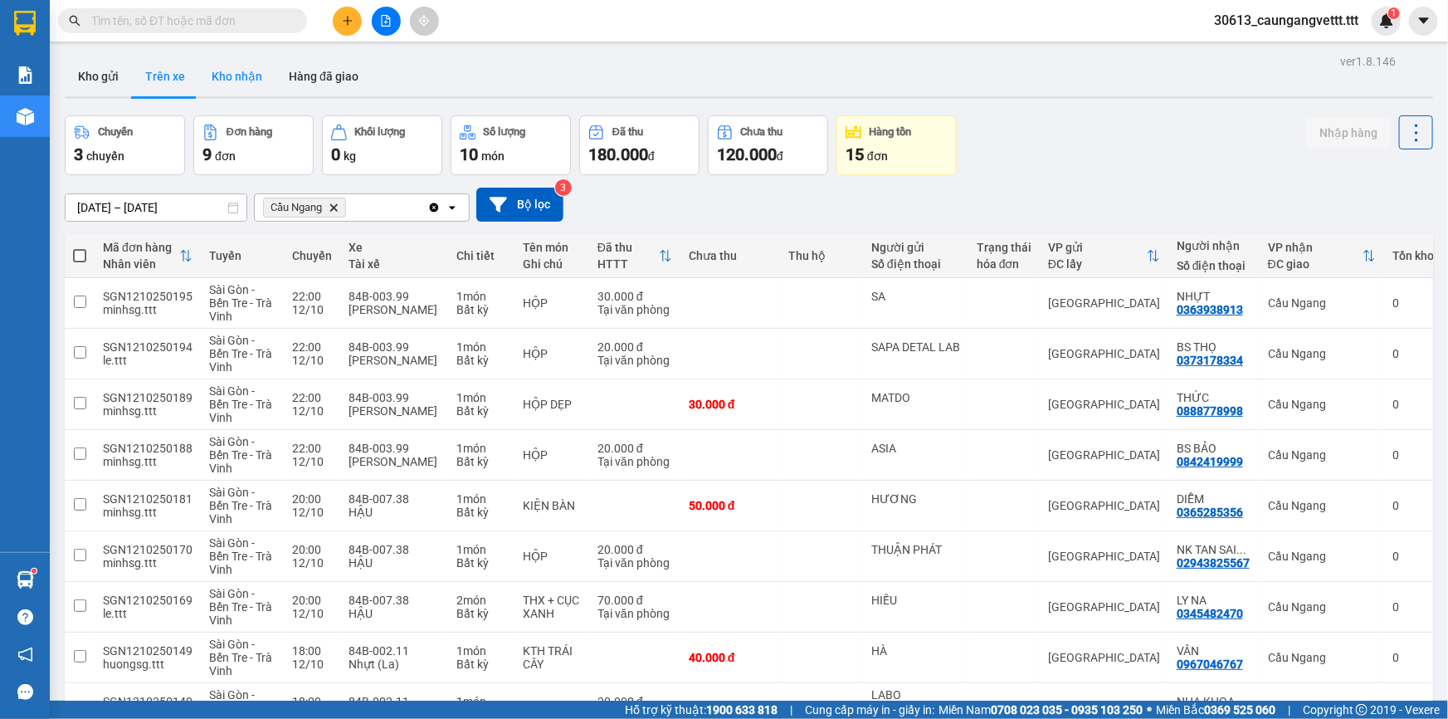
click at [241, 77] on button "Kho nhận" at bounding box center [236, 76] width 77 height 40
